Goal: Find specific page/section: Find specific page/section

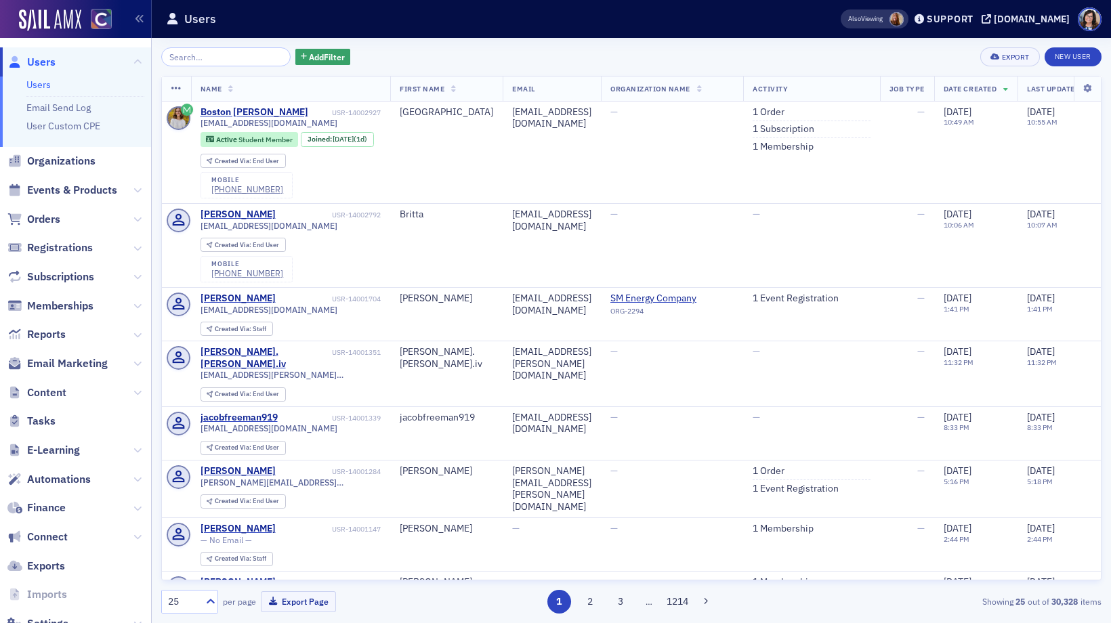
click at [240, 56] on input "search" at bounding box center [225, 56] width 129 height 19
click at [105, 190] on span "Events & Products" at bounding box center [72, 190] width 90 height 15
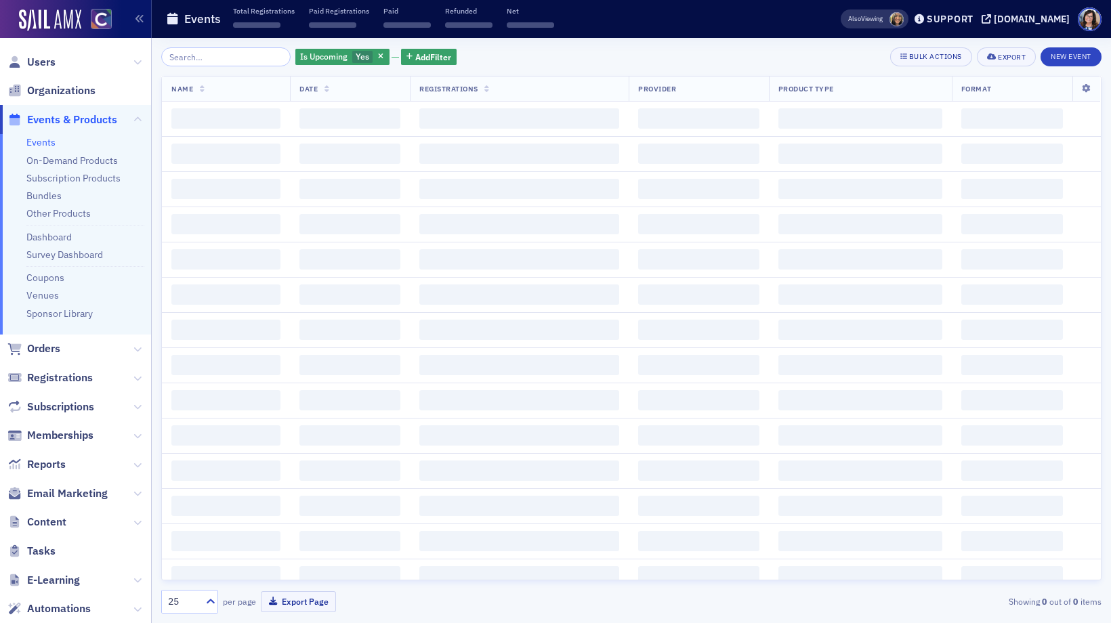
click at [222, 60] on input "search" at bounding box center [225, 56] width 129 height 19
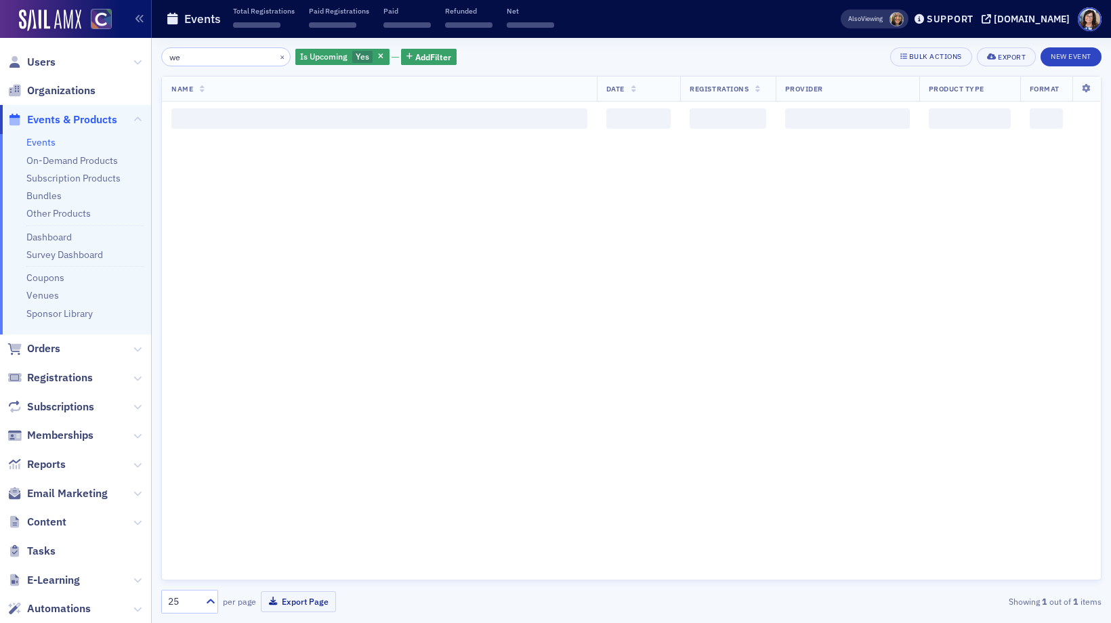
type input "w"
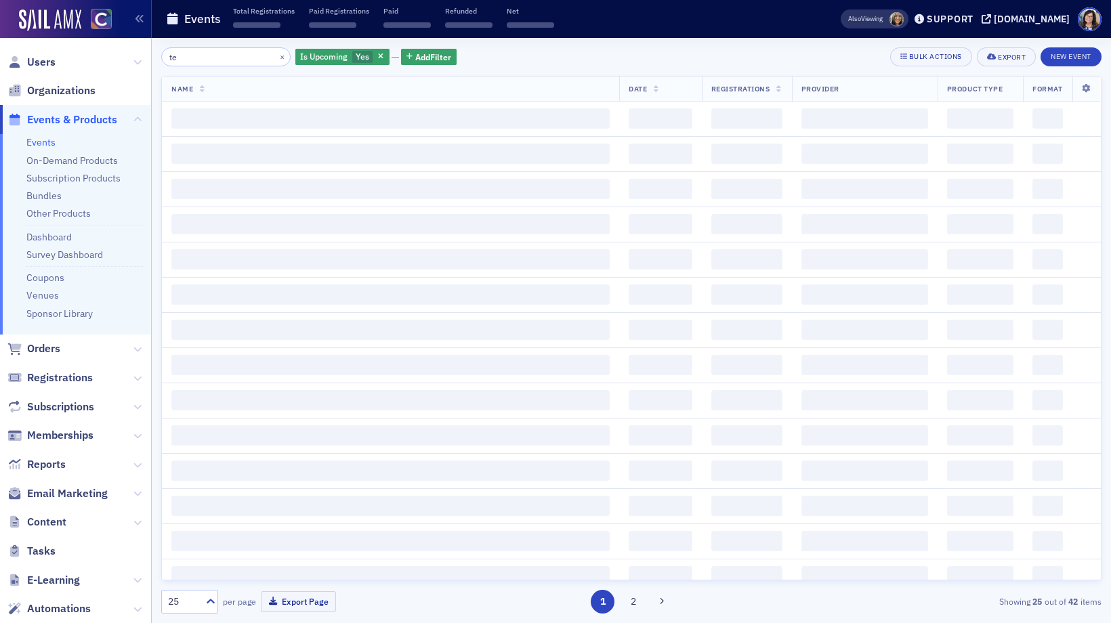
type input "t"
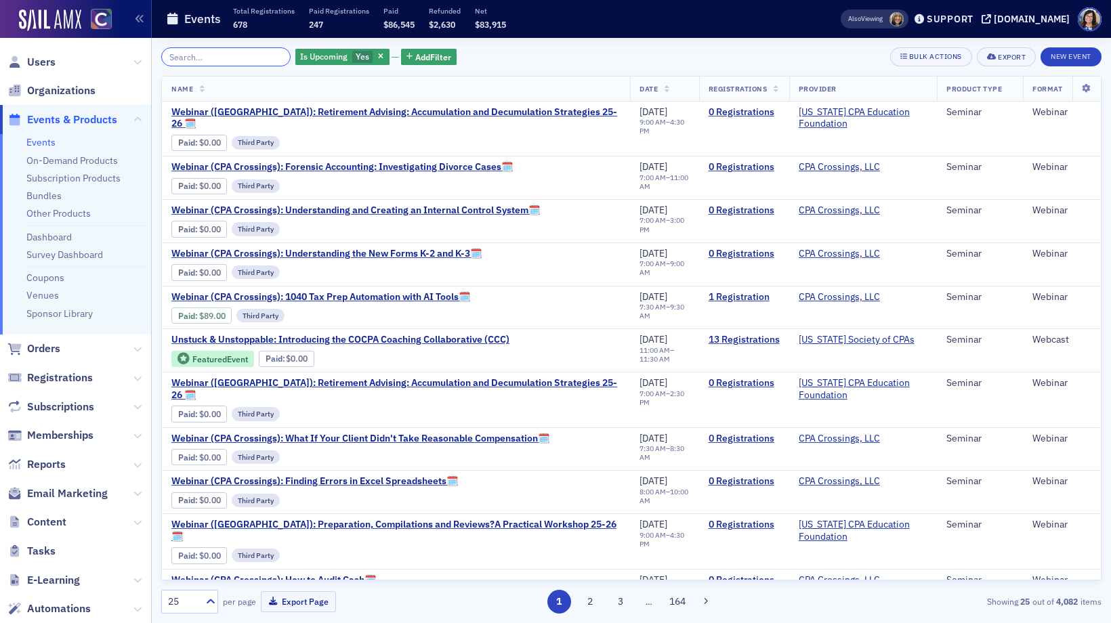
click at [207, 53] on input "search" at bounding box center [225, 56] width 129 height 19
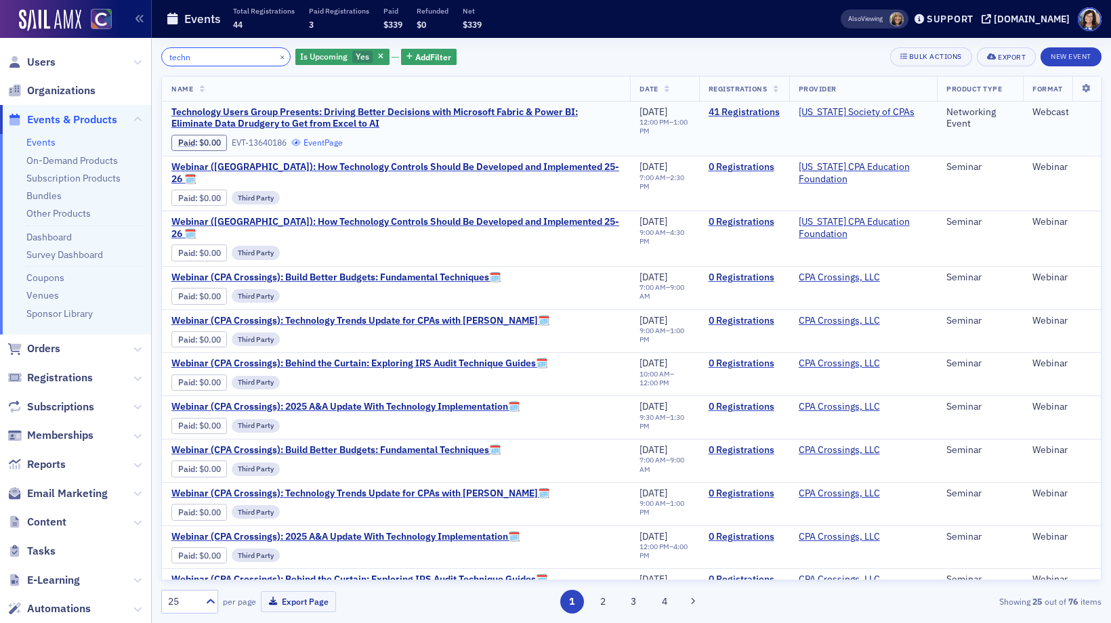
type input "techn"
click at [341, 143] on link "Event Page" at bounding box center [317, 143] width 52 height 10
